Goal: Information Seeking & Learning: Find specific fact

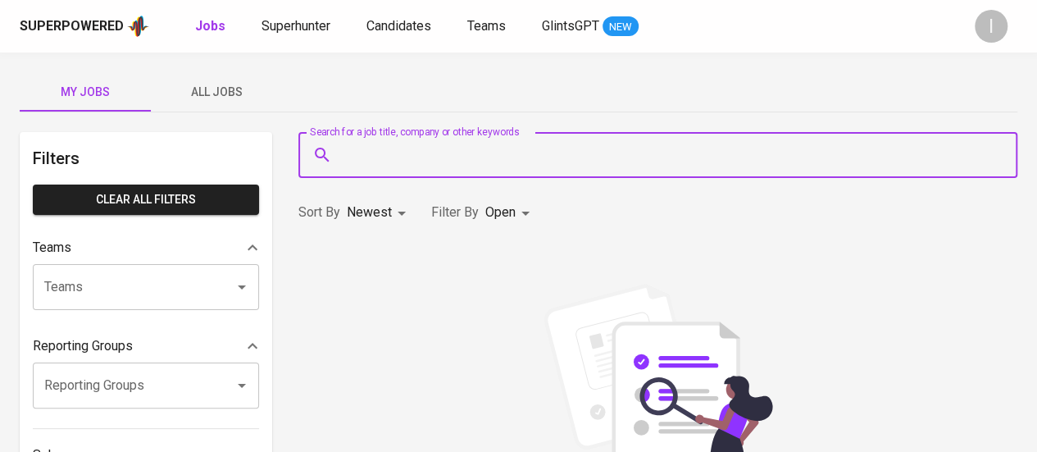
click at [612, 162] on input "Search for a job title, company or other keywords" at bounding box center [662, 154] width 647 height 31
paste input "[PERSON_NAME]"
type input "[PERSON_NAME]"
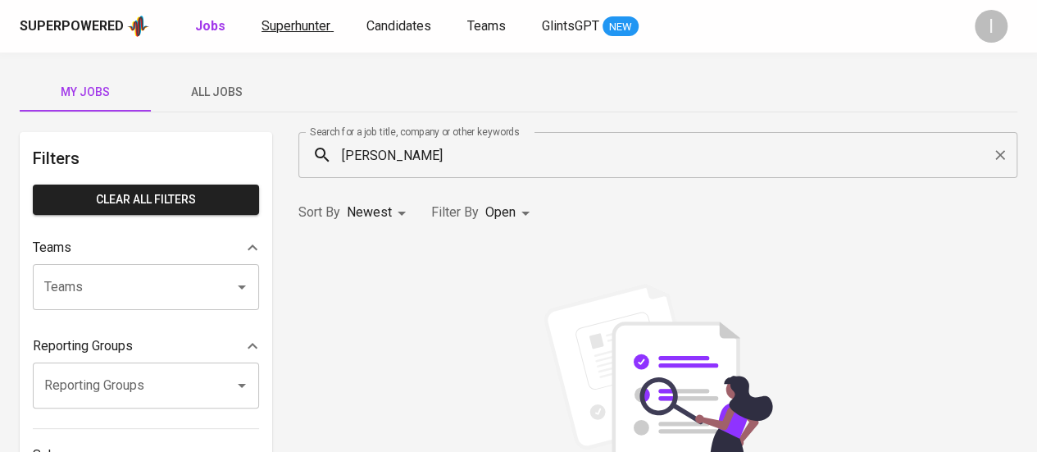
click at [294, 33] on span "Superhunter" at bounding box center [296, 26] width 69 height 16
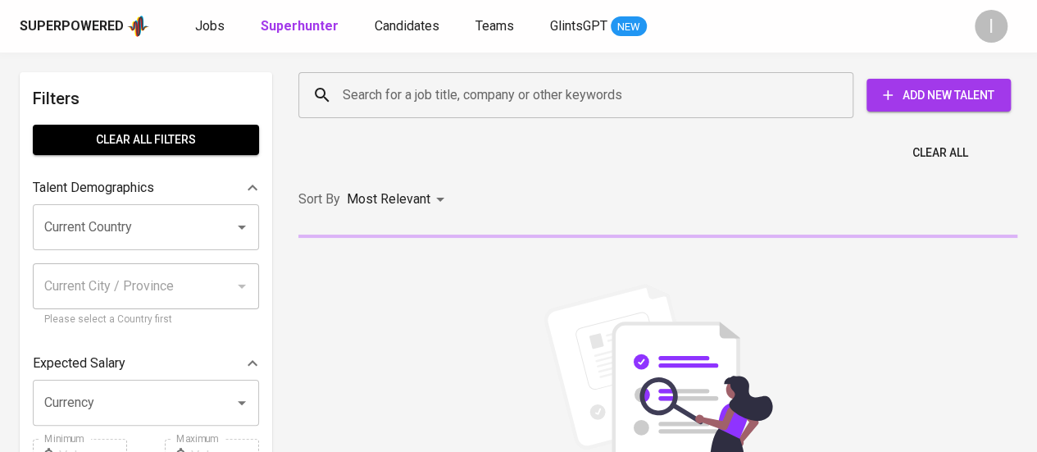
click at [427, 99] on input "Search for a job title, company or other keywords" at bounding box center [580, 95] width 483 height 31
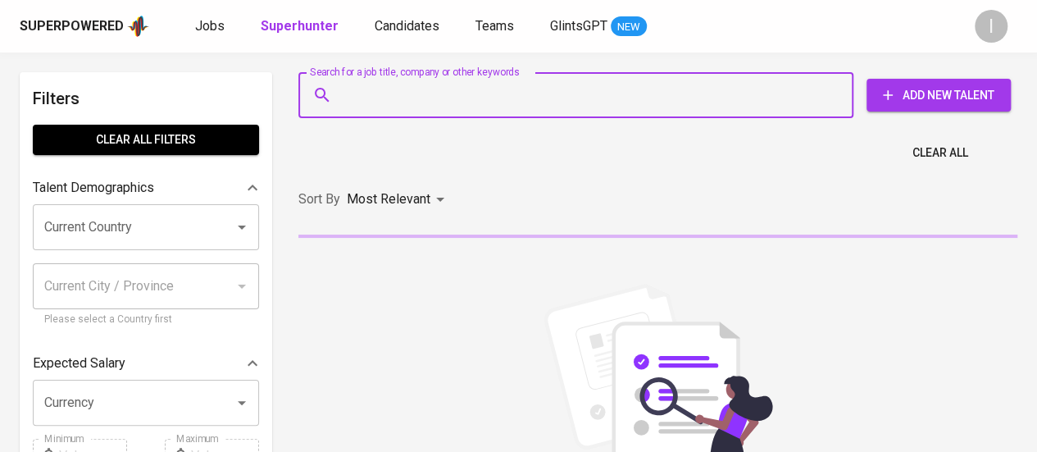
paste input "[PERSON_NAME]"
type input "[PERSON_NAME]"
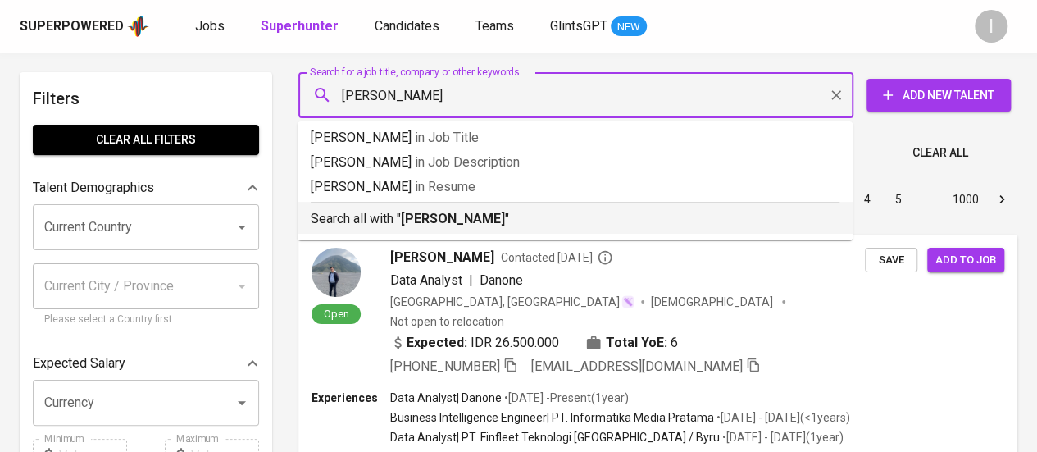
click at [412, 222] on b "[PERSON_NAME]" at bounding box center [453, 219] width 104 height 16
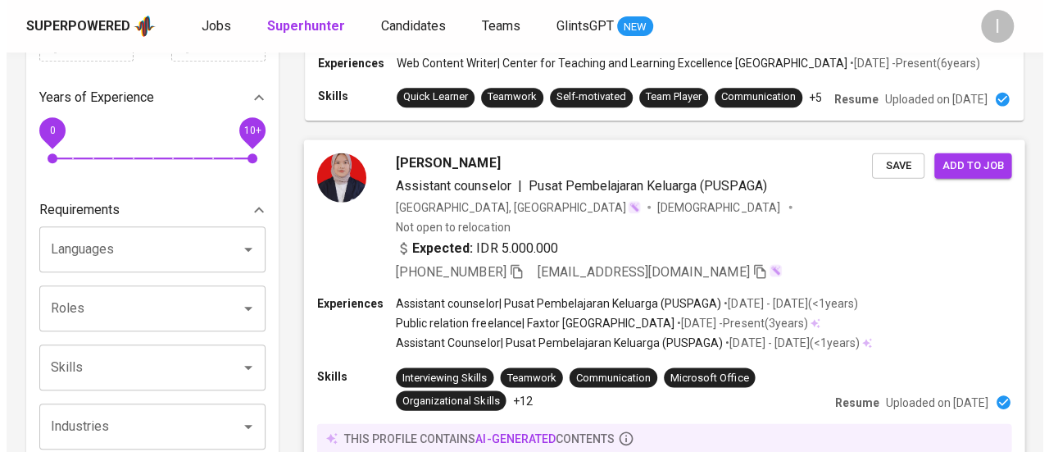
scroll to position [492, 0]
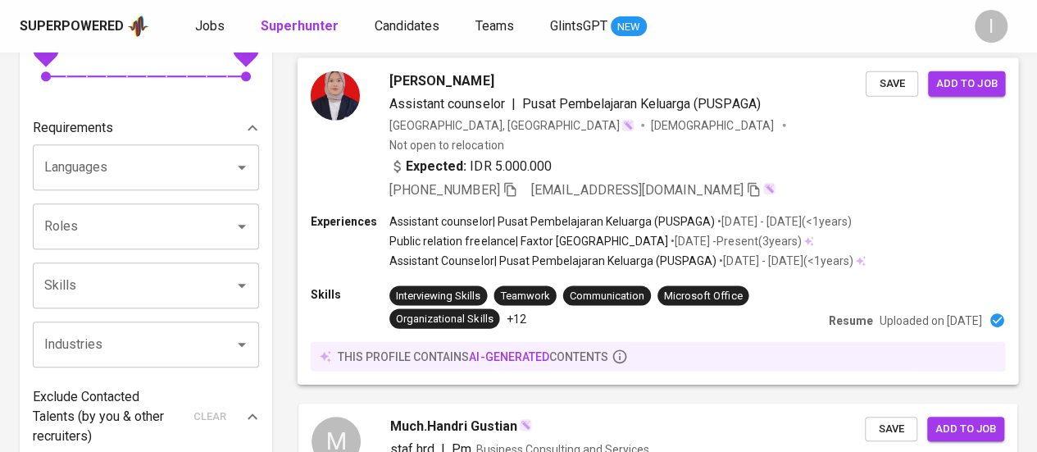
click at [828, 180] on div "[PHONE_NUMBER] [EMAIL_ADDRESS][DOMAIN_NAME]" at bounding box center [627, 190] width 476 height 20
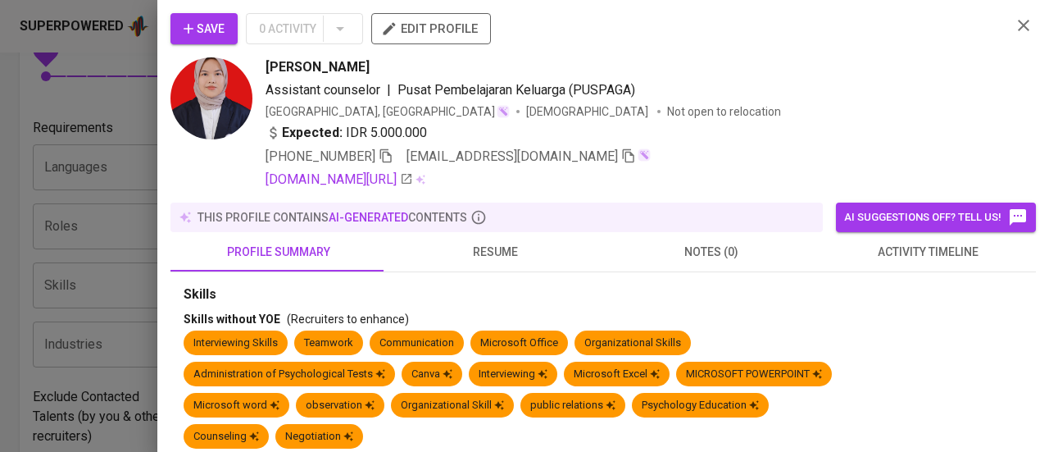
click at [479, 253] on span "resume" at bounding box center [495, 252] width 197 height 20
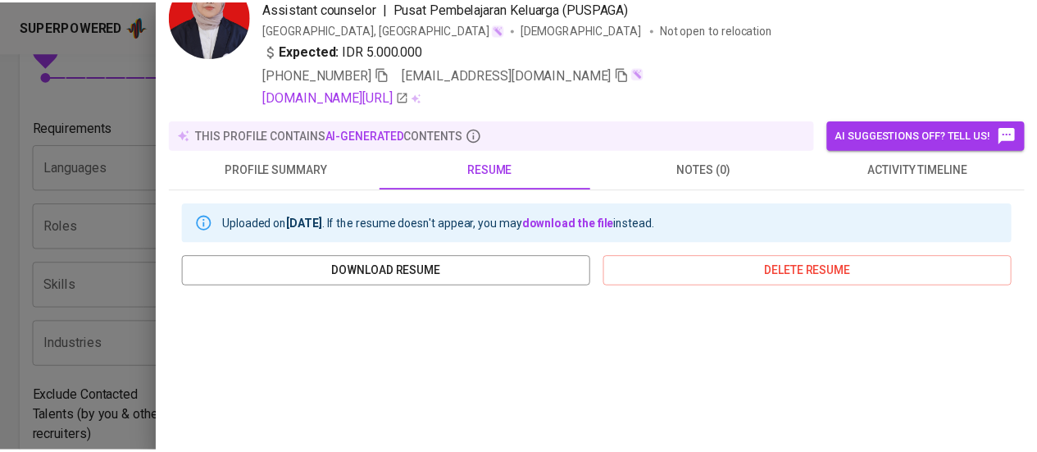
scroll to position [0, 0]
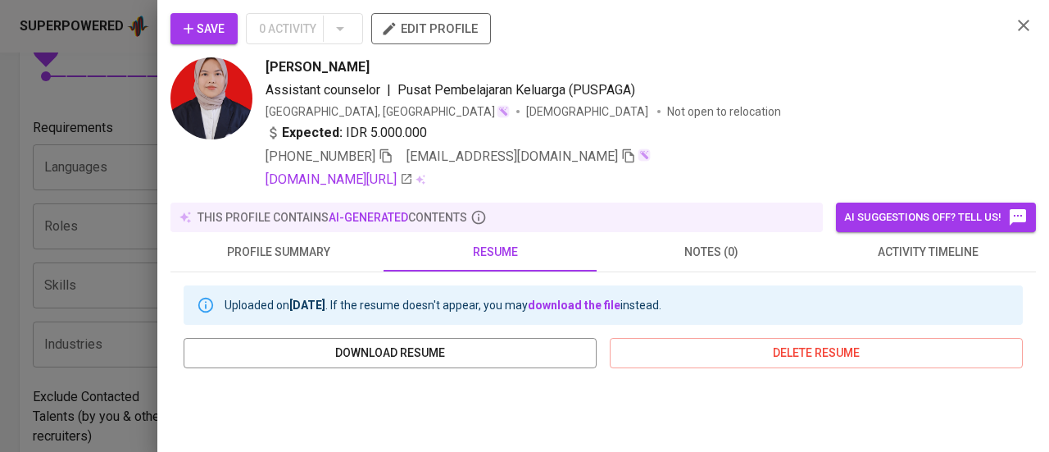
click at [144, 65] on div at bounding box center [524, 226] width 1049 height 452
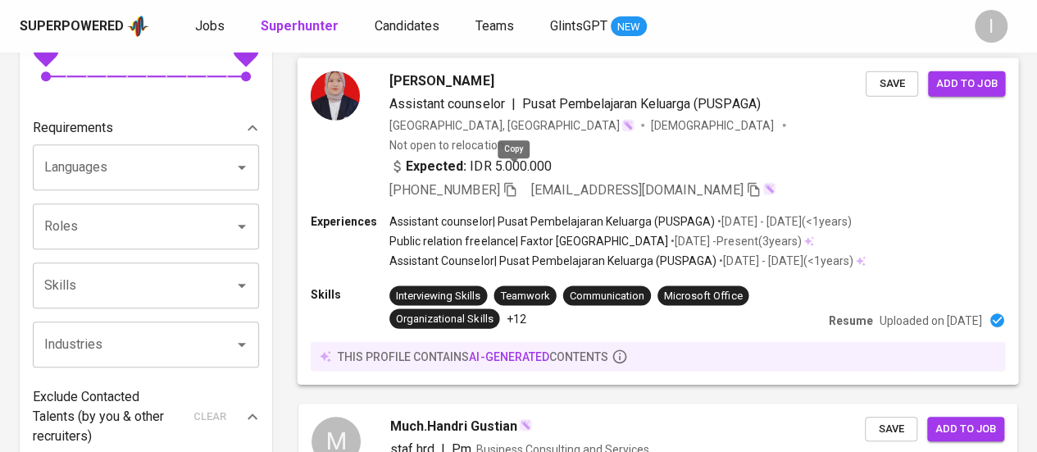
click at [515, 181] on icon "button" at bounding box center [510, 188] width 15 height 15
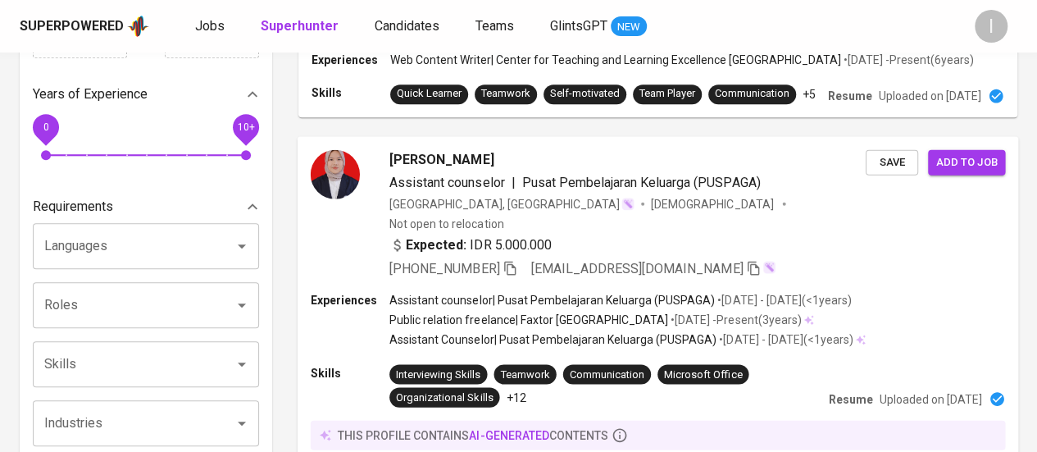
scroll to position [410, 0]
